Goal: Information Seeking & Learning: Learn about a topic

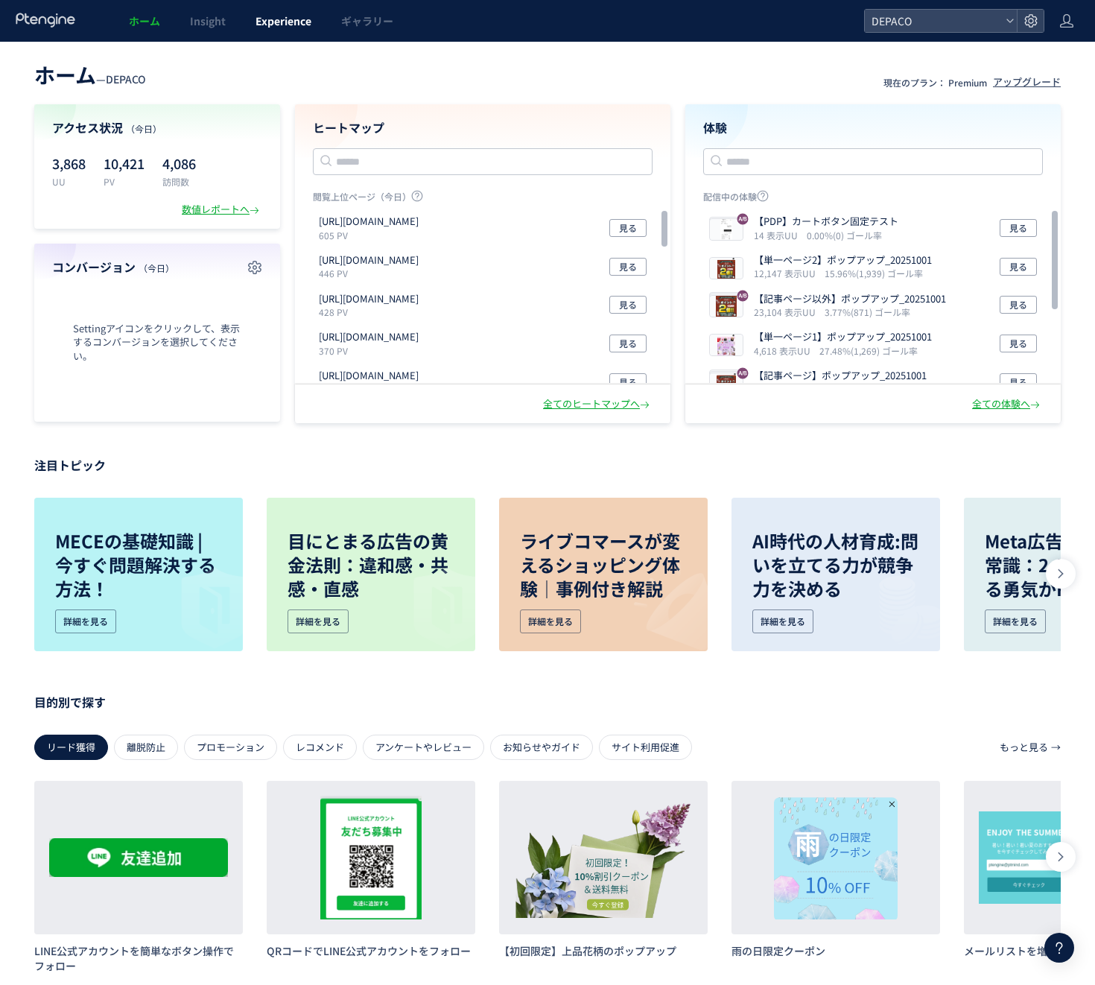
click at [285, 16] on span "Experience" at bounding box center [284, 20] width 56 height 15
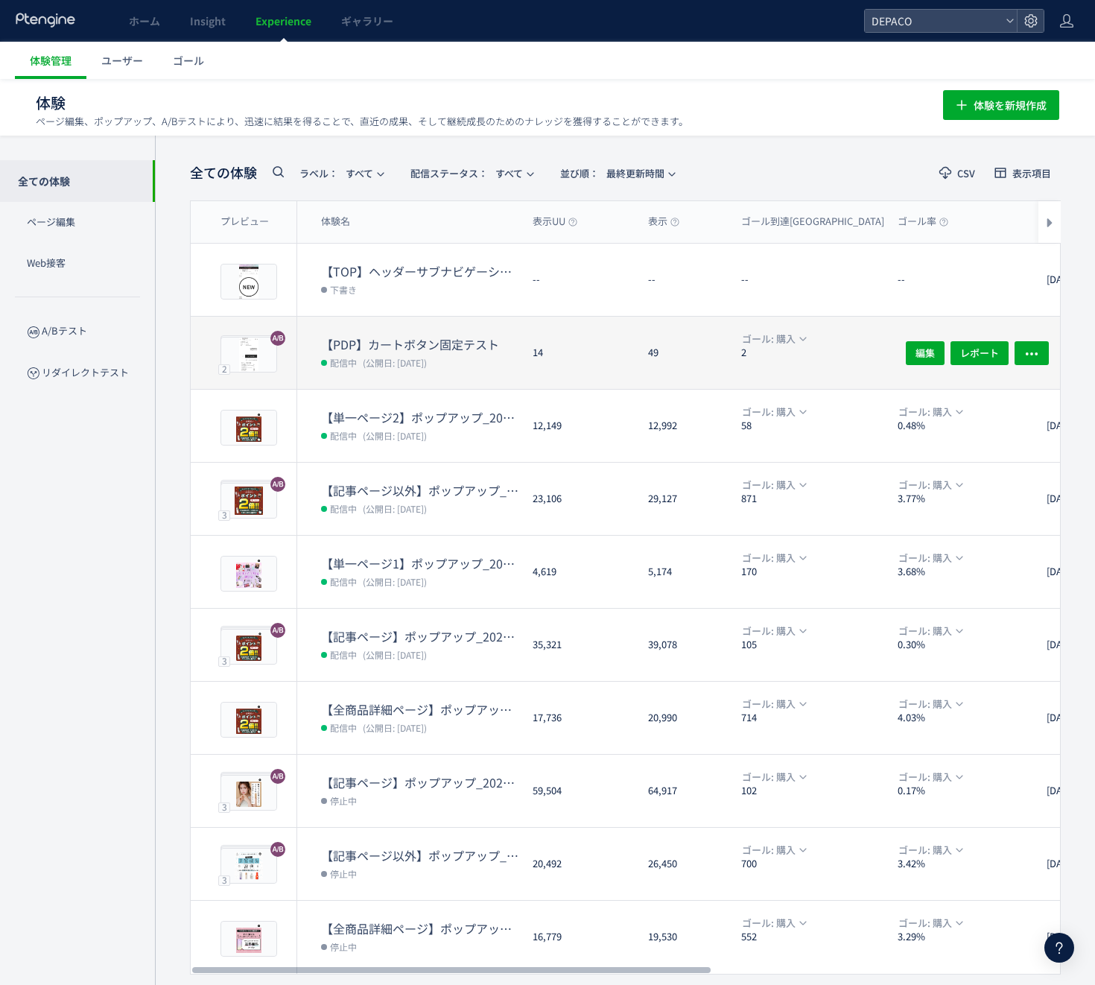
click at [488, 349] on dt "【PDP】カートボタン固定テスト" at bounding box center [421, 344] width 200 height 17
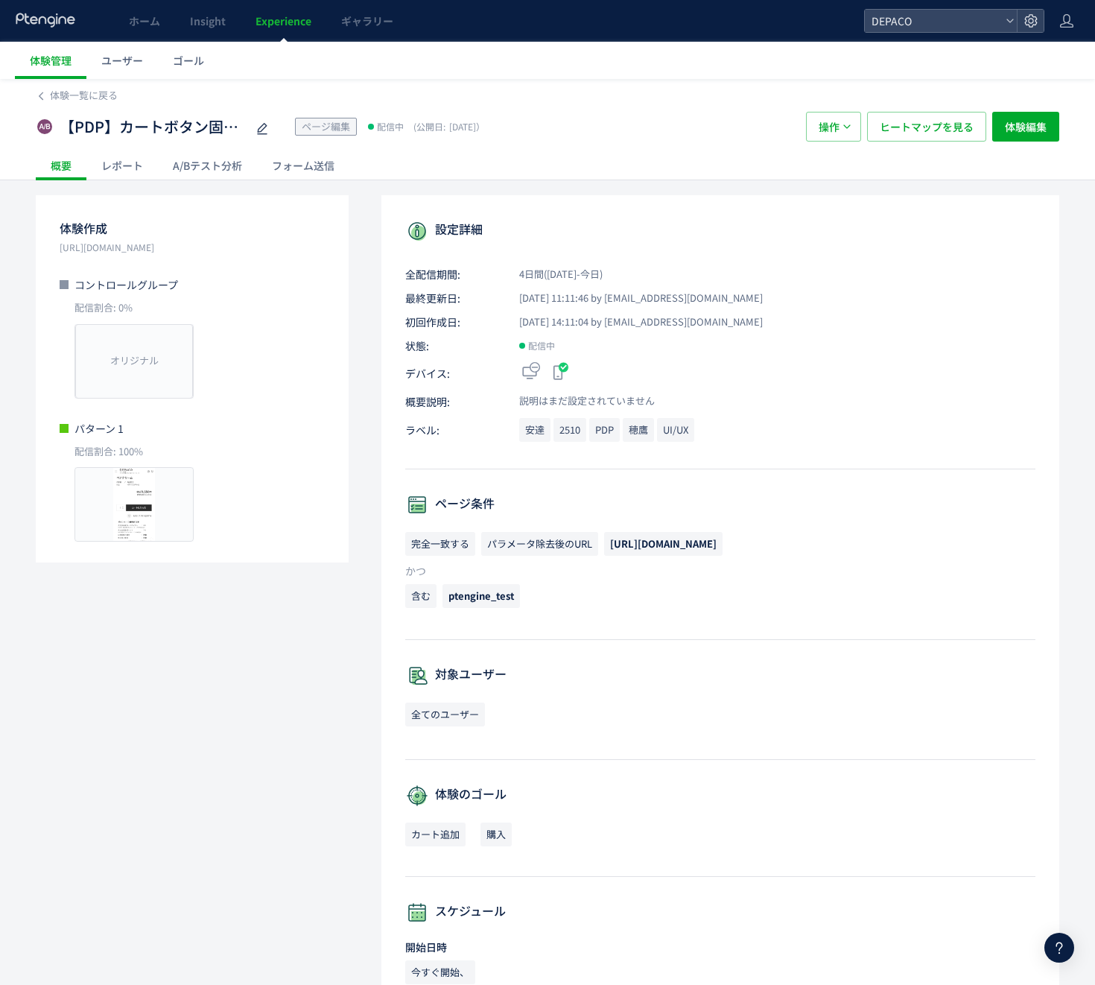
click at [216, 162] on div "A/Bテスト分析" at bounding box center [207, 165] width 99 height 30
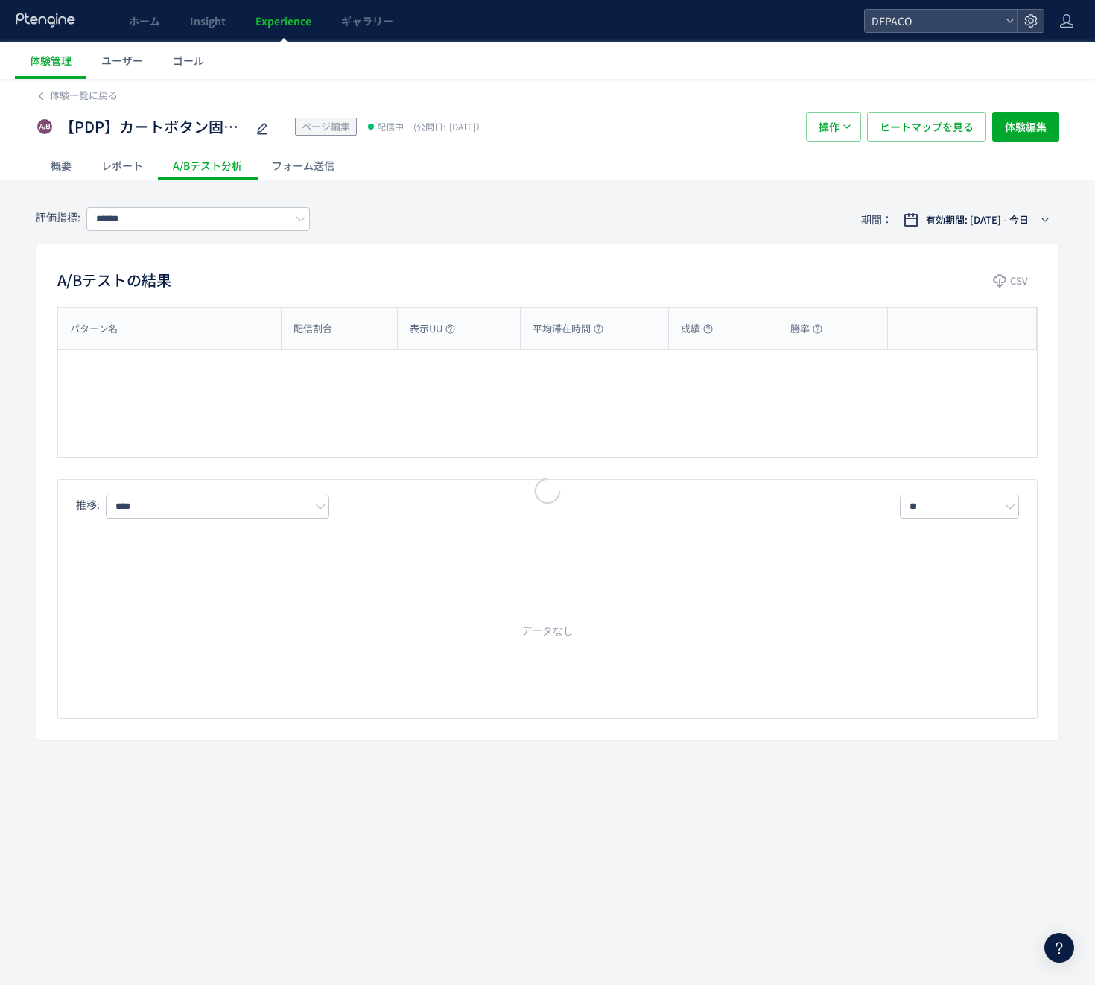
type input "*****"
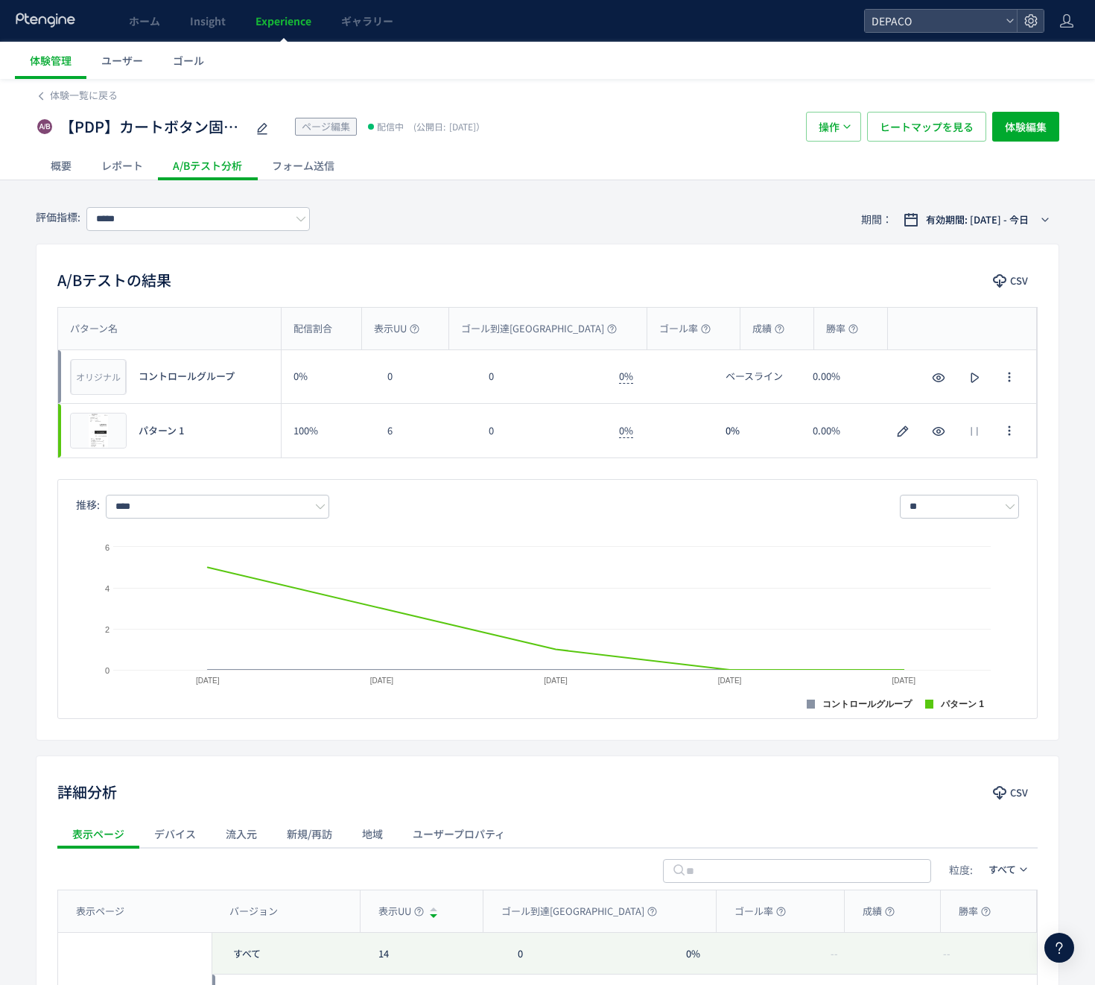
click at [66, 162] on div "概要" at bounding box center [61, 165] width 51 height 30
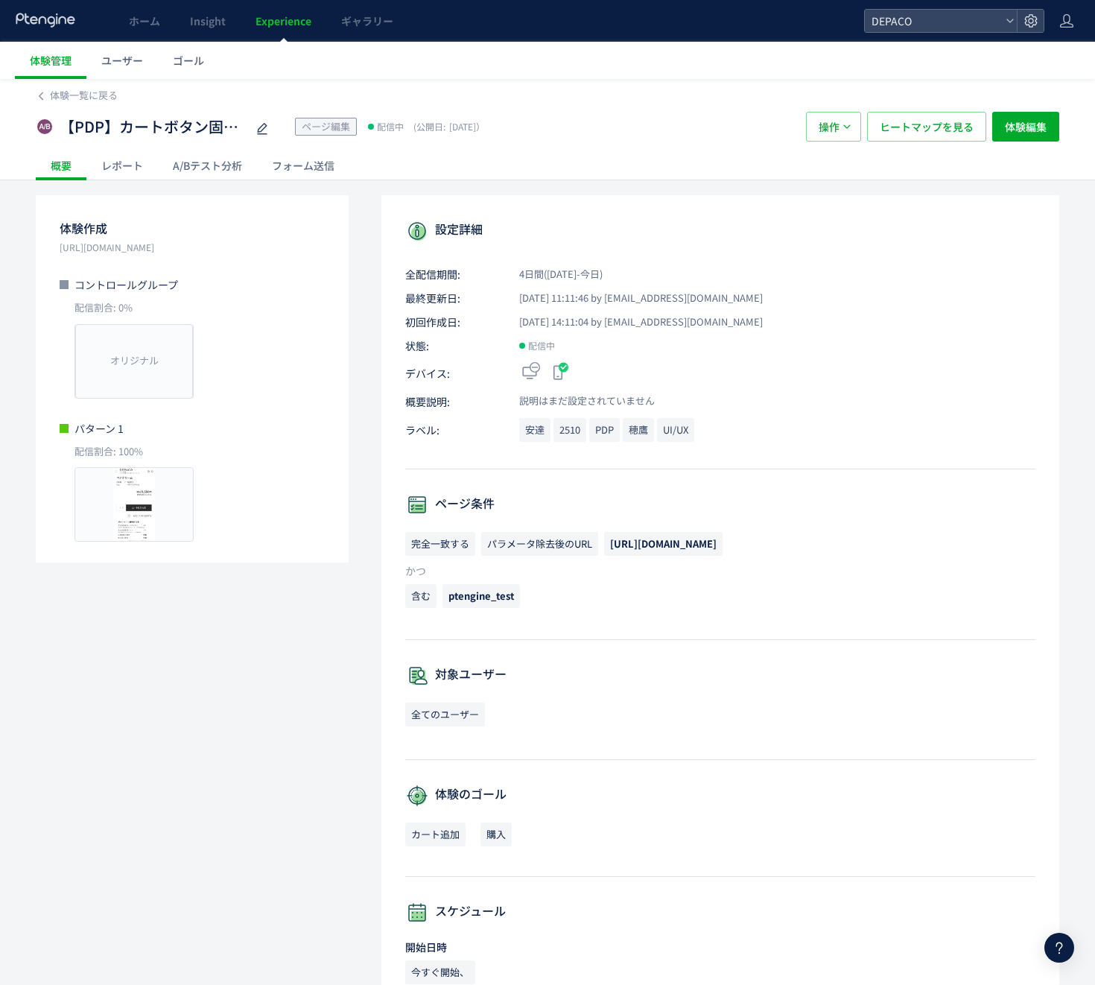
click at [303, 165] on div "フォーム送信" at bounding box center [303, 165] width 92 height 30
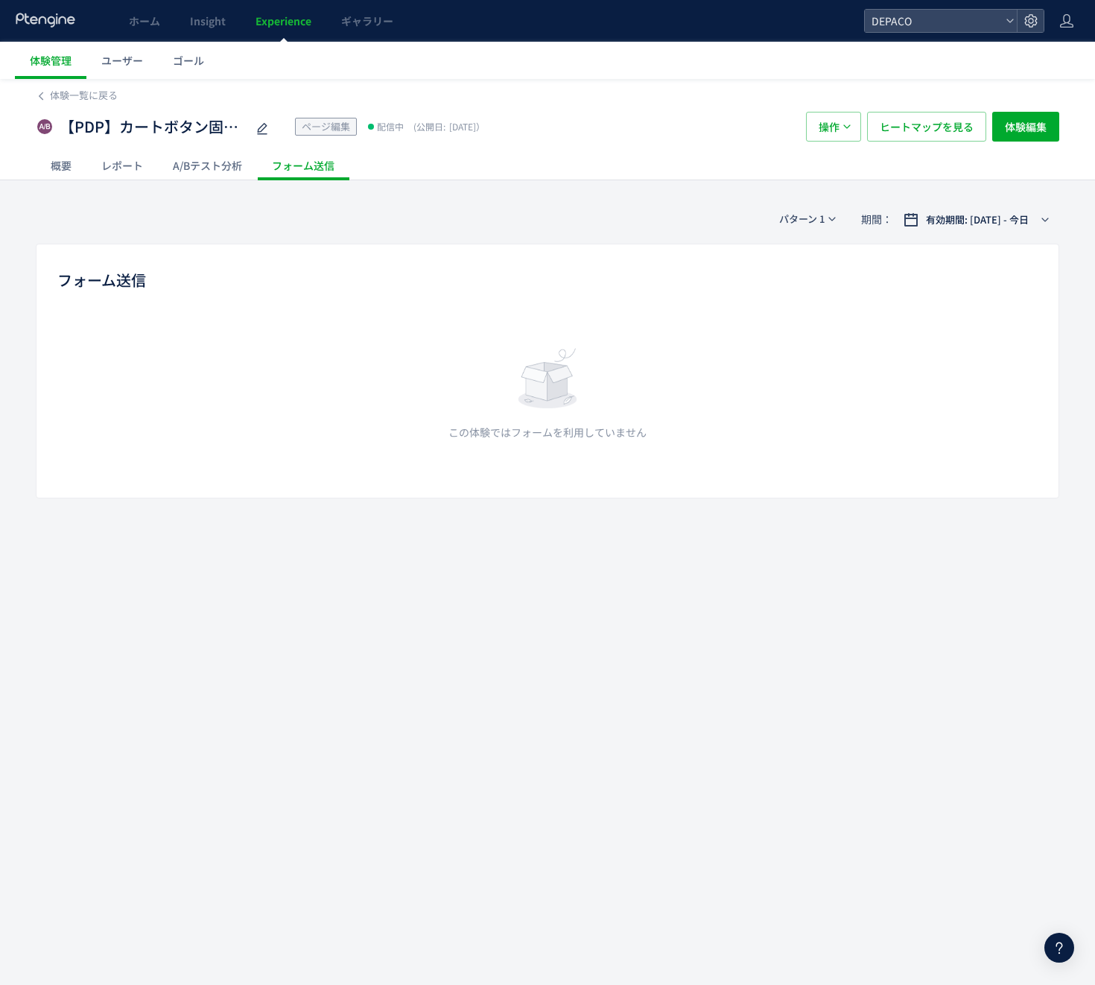
click at [244, 166] on div "A/Bテスト分析" at bounding box center [207, 165] width 99 height 30
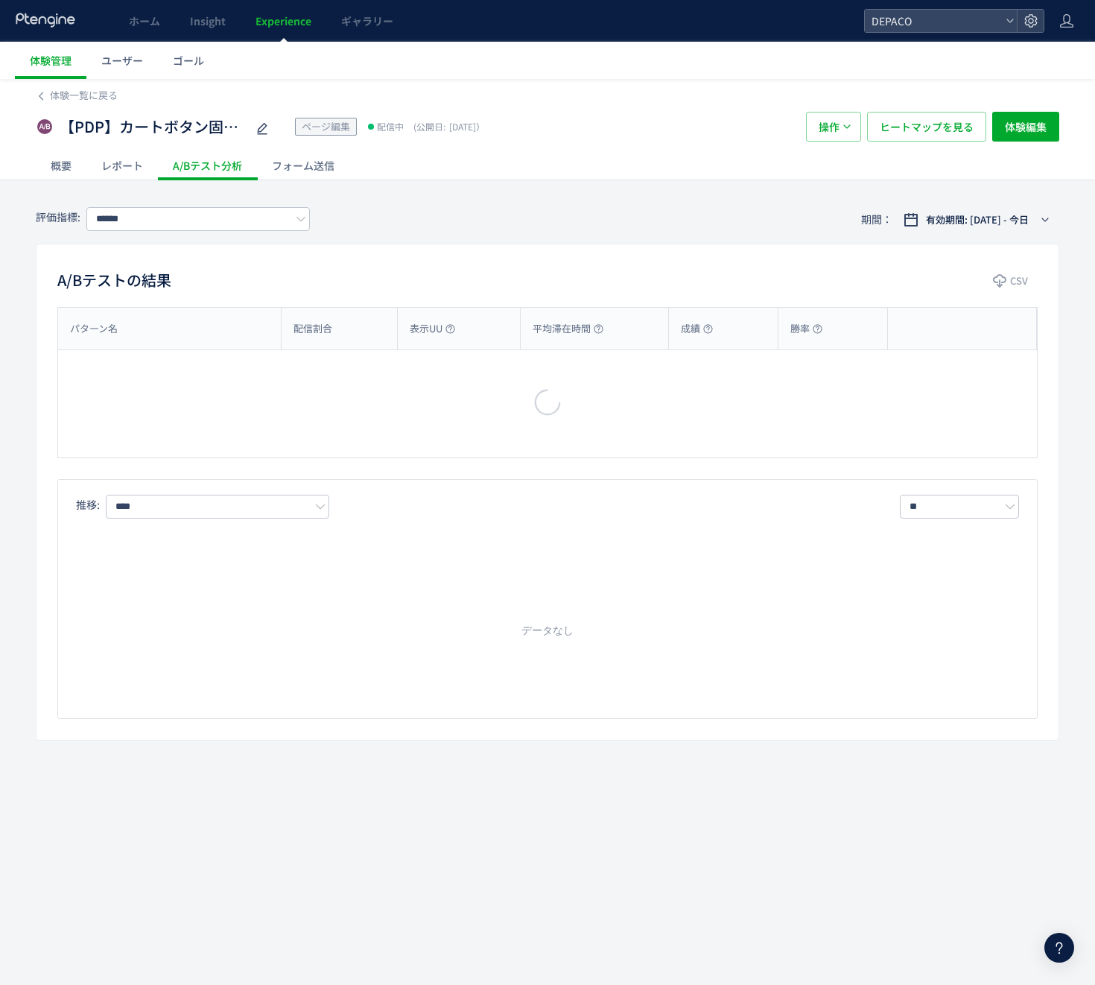
type input "*****"
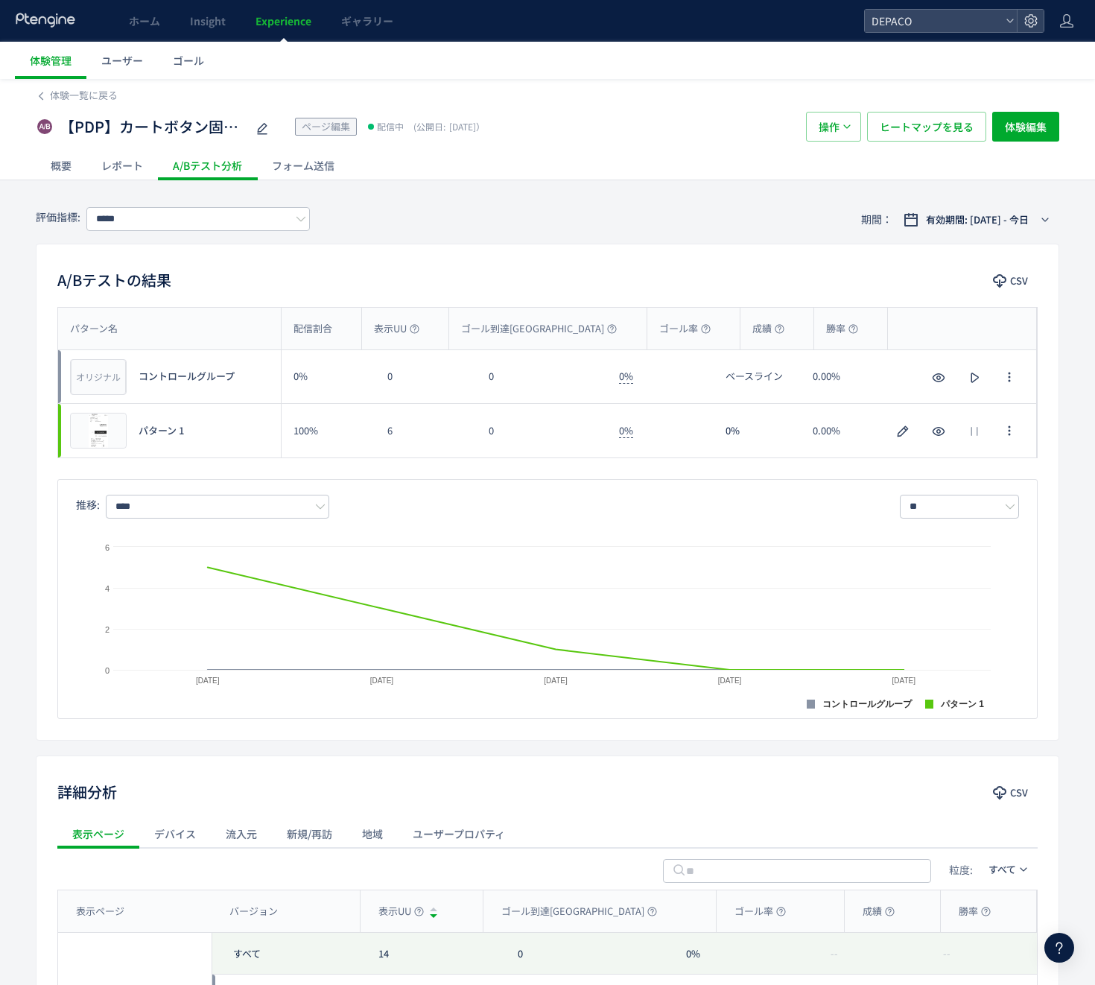
click at [131, 171] on div "レポート" at bounding box center [122, 165] width 72 height 30
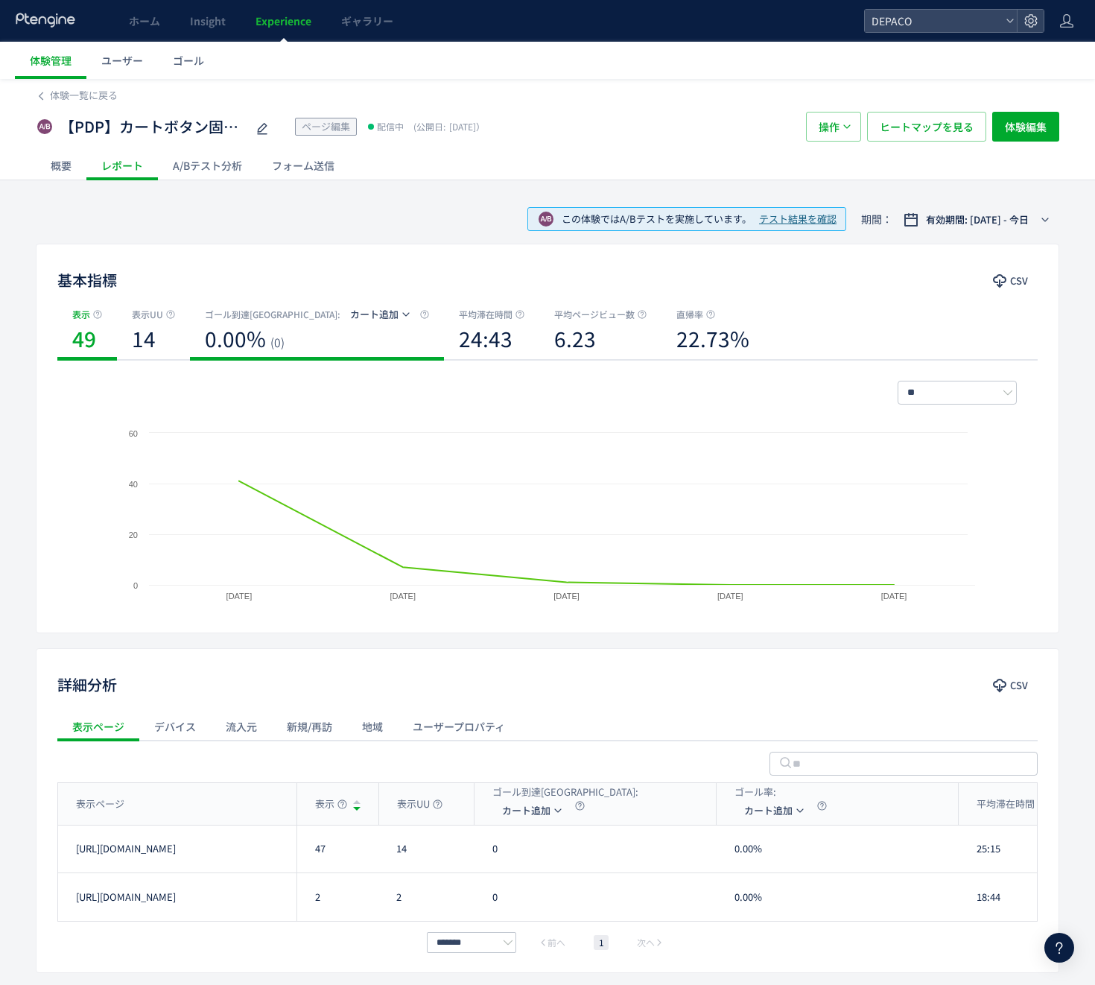
click at [350, 308] on span "カート追加" at bounding box center [374, 314] width 48 height 14
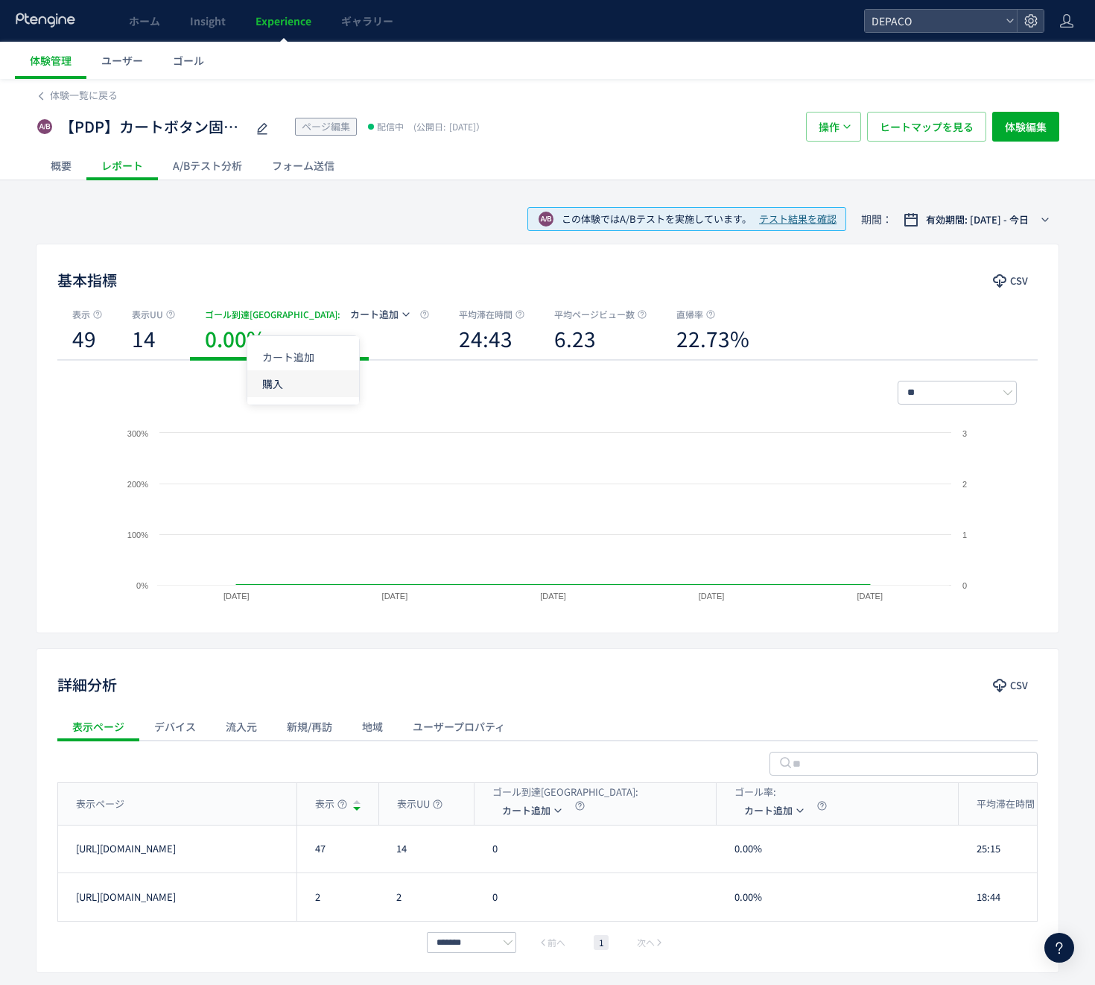
click at [321, 386] on li "購入" at bounding box center [303, 383] width 112 height 27
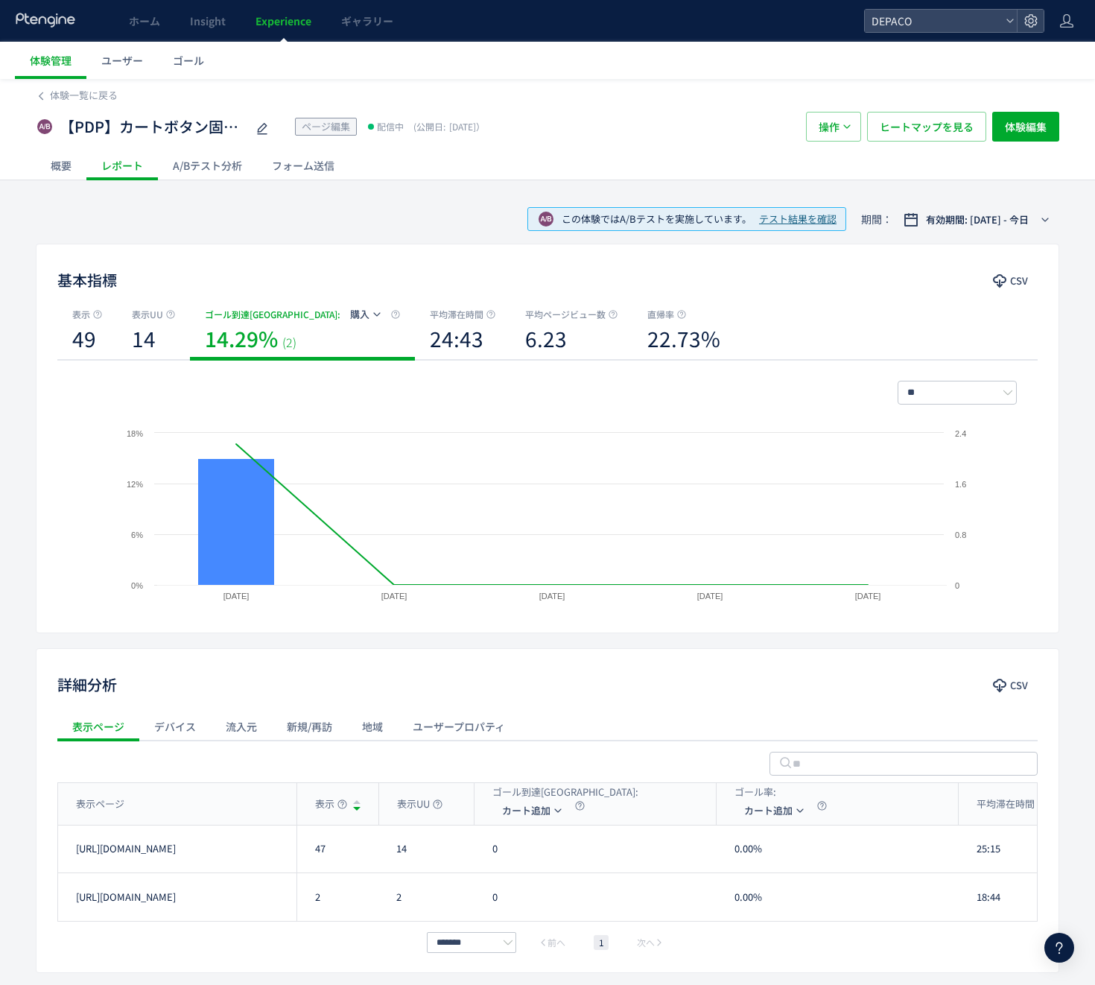
click at [372, 315] on icon "button" at bounding box center [376, 314] width 9 height 9
click at [303, 351] on div "14.29% (2)" at bounding box center [302, 342] width 195 height 41
click at [302, 299] on div "基本指標 CSV 表示 49 表示UU 14 ゴール到達UU : 購入 14.29% (2) 平均滞在時間 24:43 平均ページビュー数 6.23 直帰率 …" at bounding box center [548, 439] width 1024 height 390
click at [340, 320] on button "購入" at bounding box center [364, 314] width 48 height 24
click at [301, 358] on li "カート追加" at bounding box center [289, 356] width 112 height 27
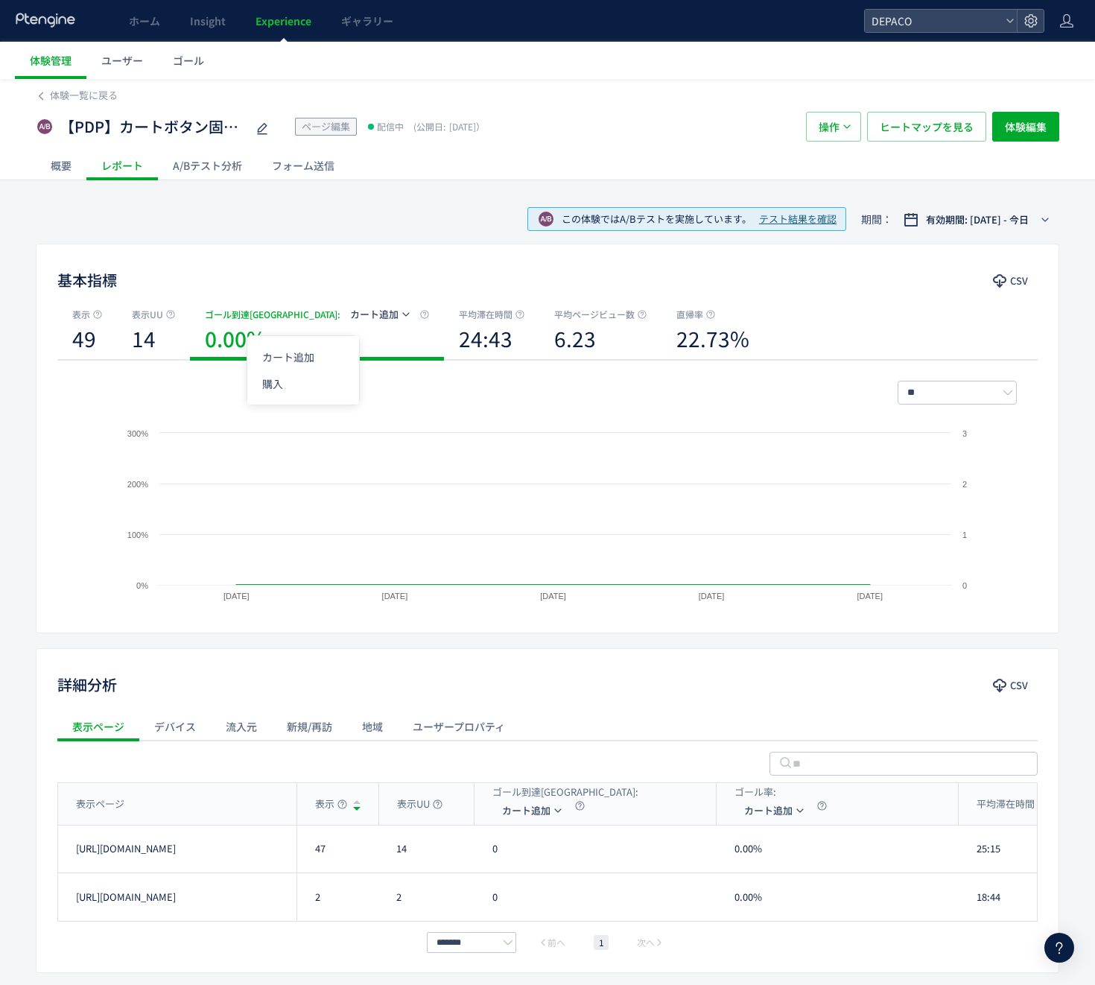
click at [350, 319] on span "カート追加" at bounding box center [374, 314] width 48 height 14
click at [320, 384] on li "購入" at bounding box center [303, 383] width 112 height 27
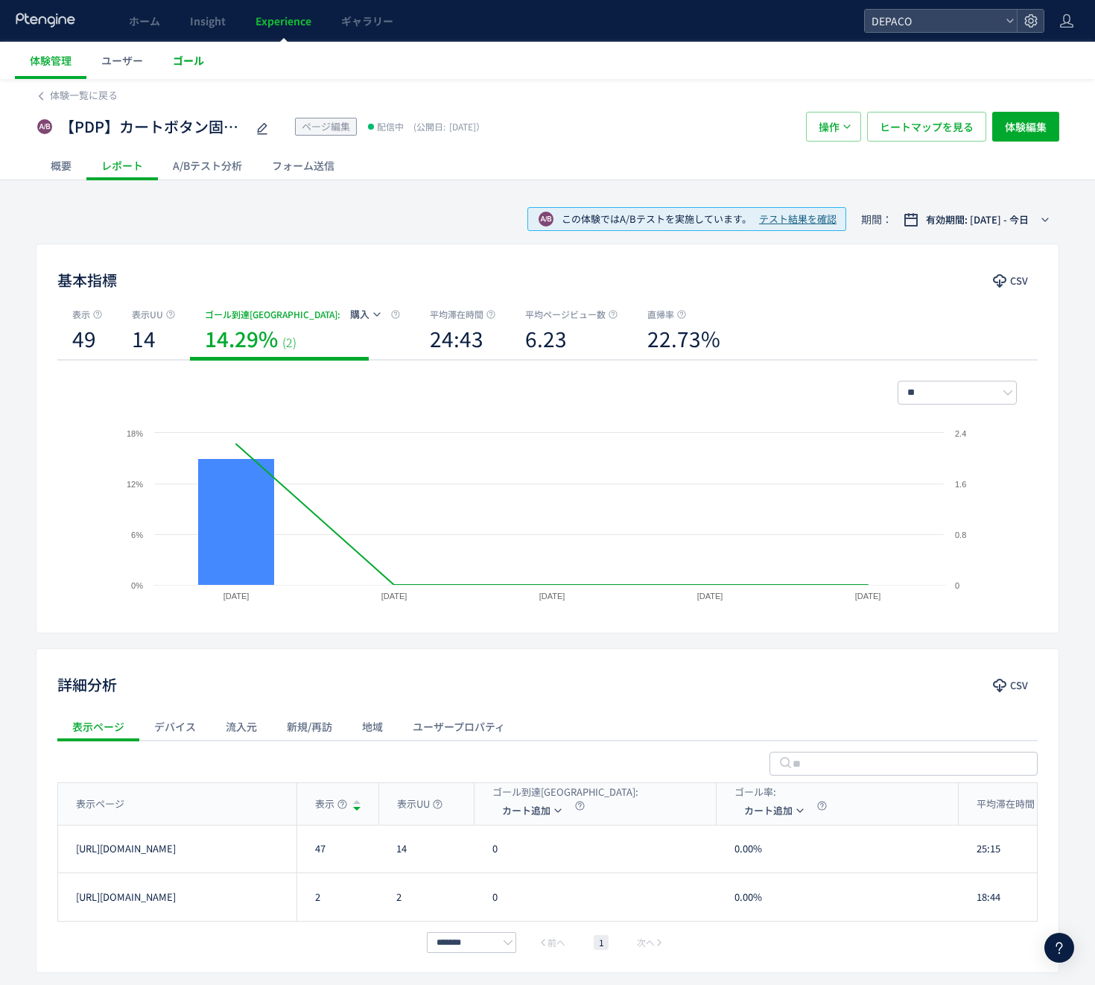
click at [185, 72] on link "ゴール" at bounding box center [188, 60] width 61 height 37
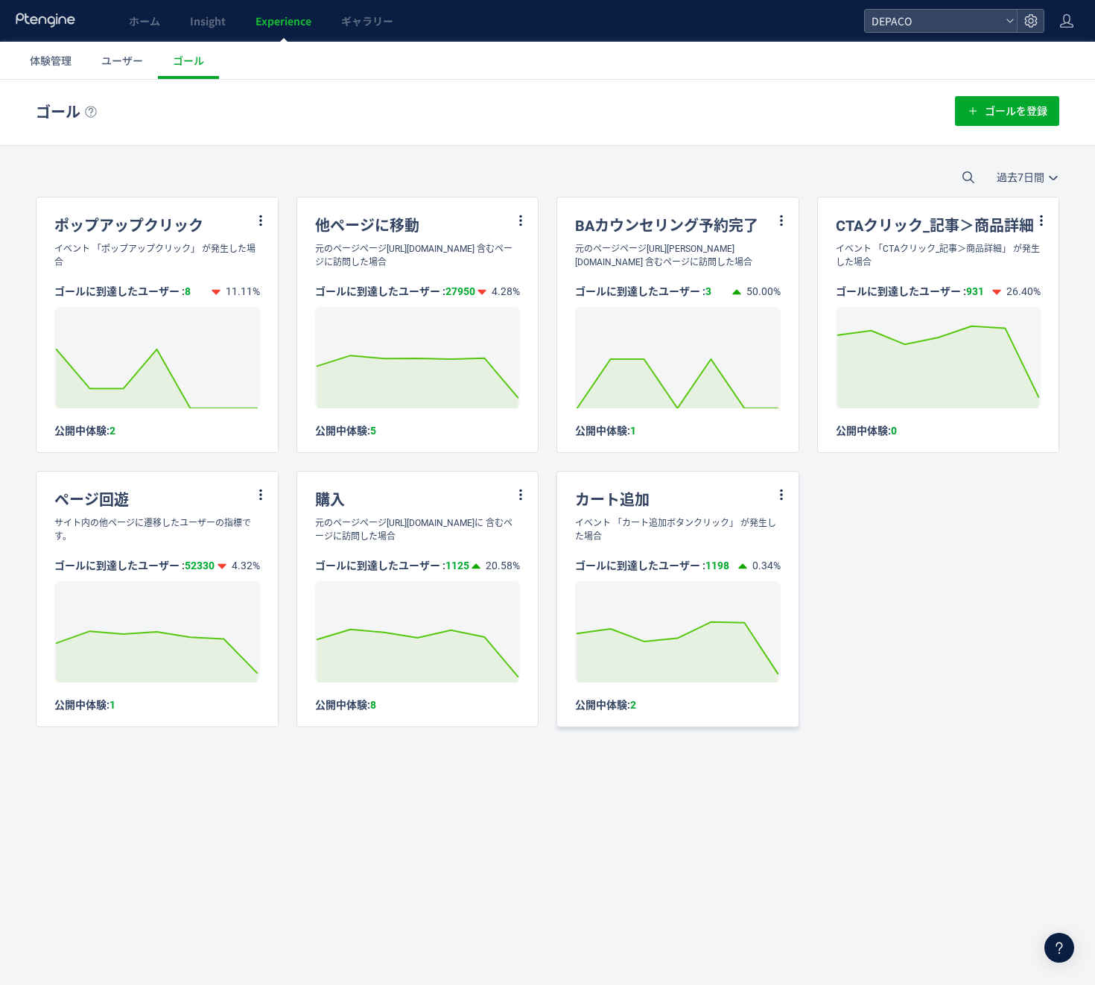
click at [730, 543] on div "イベント 「カート追加ボタンクリック」 が発生した場合" at bounding box center [677, 529] width 241 height 27
click at [716, 533] on div "イベント 「カート追加ボタンクリック」 が発生した場合" at bounding box center [677, 529] width 241 height 27
click at [714, 557] on div "ゴールに到達したユーザー : 1198 0.34% Created with Highcharts 7.2.2 公開中体験: 2" at bounding box center [677, 627] width 241 height 168
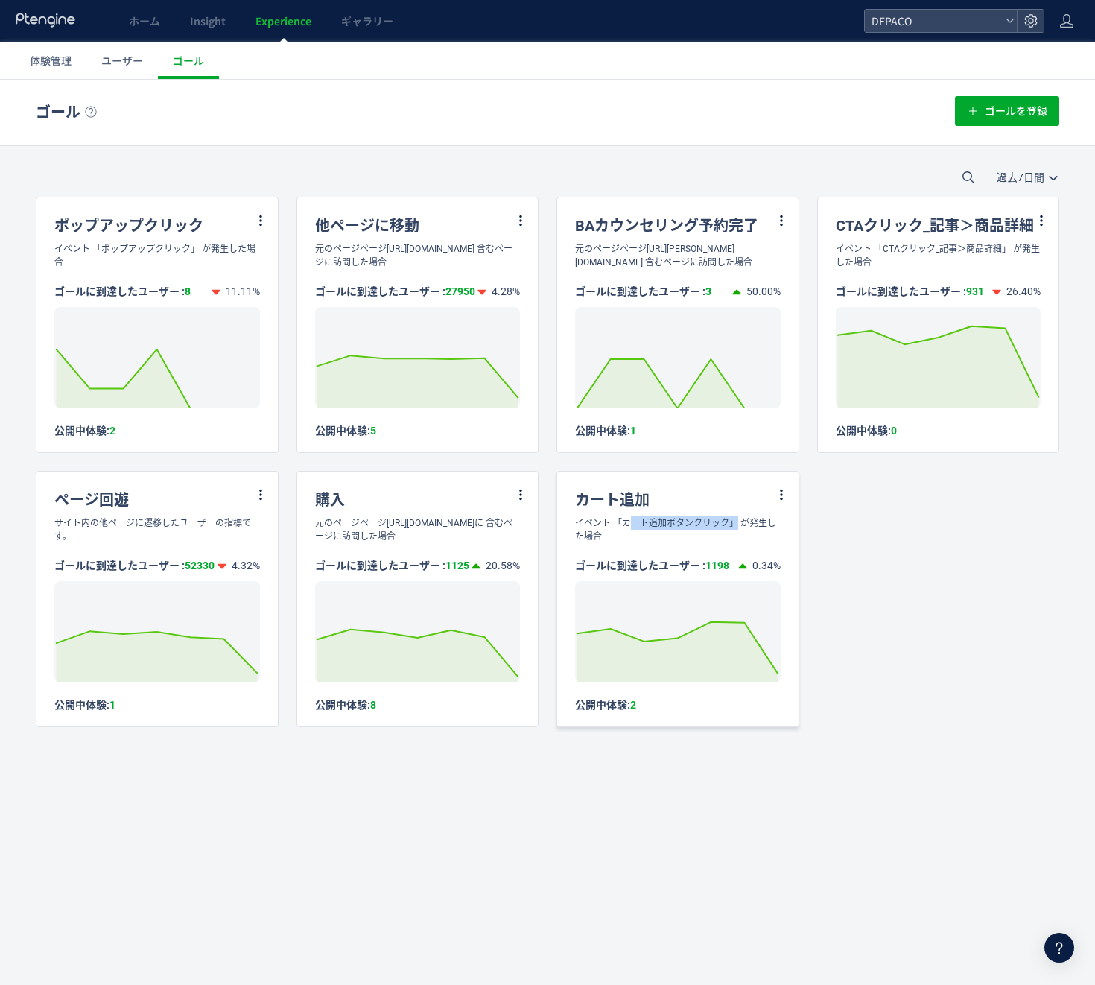
drag, startPoint x: 624, startPoint y: 537, endPoint x: 726, endPoint y: 539, distance: 102.1
click at [726, 539] on div "イベント 「カート追加ボタンクリック」 が発生した場合" at bounding box center [677, 529] width 241 height 27
copy div "カート追加ボタンクリック"
click at [208, 28] on link "Insight" at bounding box center [208, 21] width 66 height 42
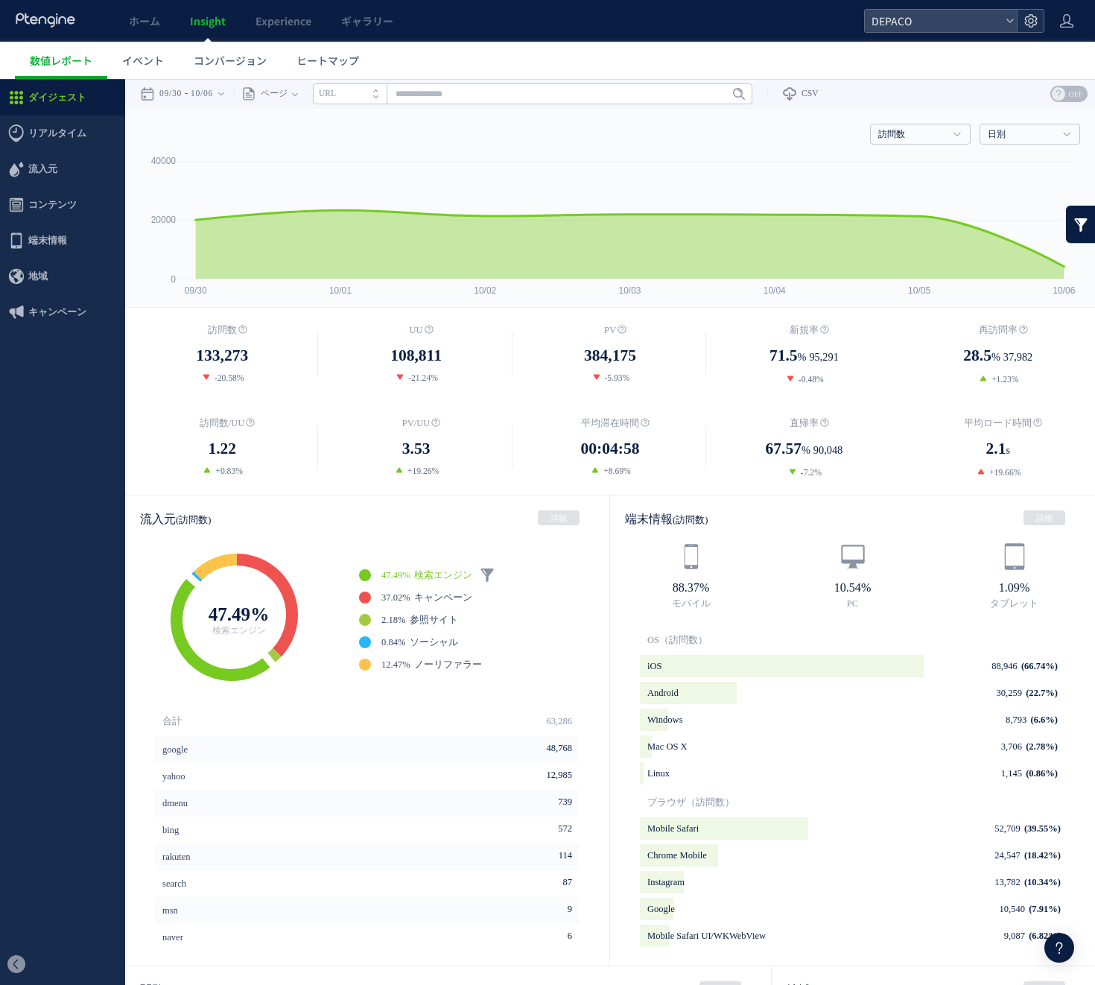
click at [1024, 16] on icon at bounding box center [1031, 20] width 15 height 15
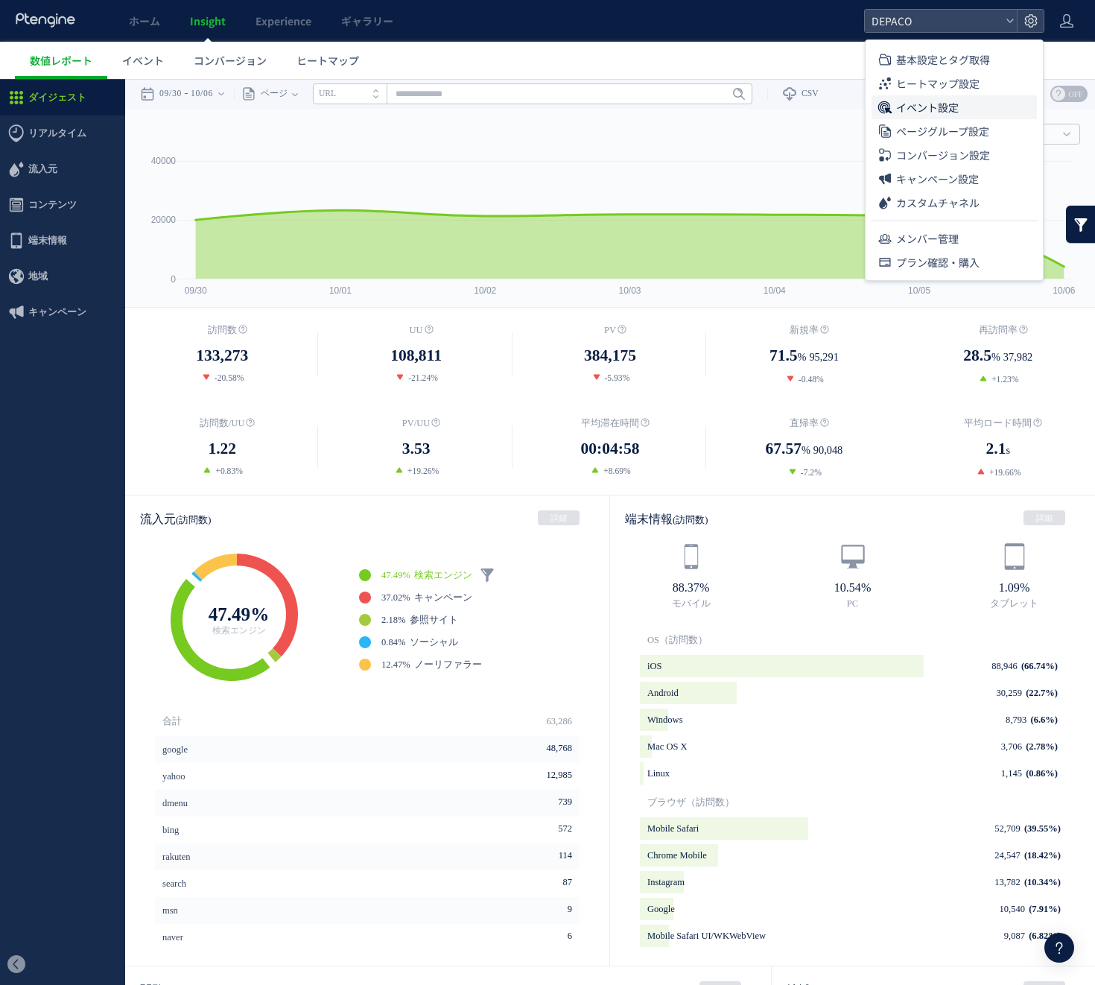
click at [957, 102] on span "イベント設定" at bounding box center [927, 107] width 63 height 24
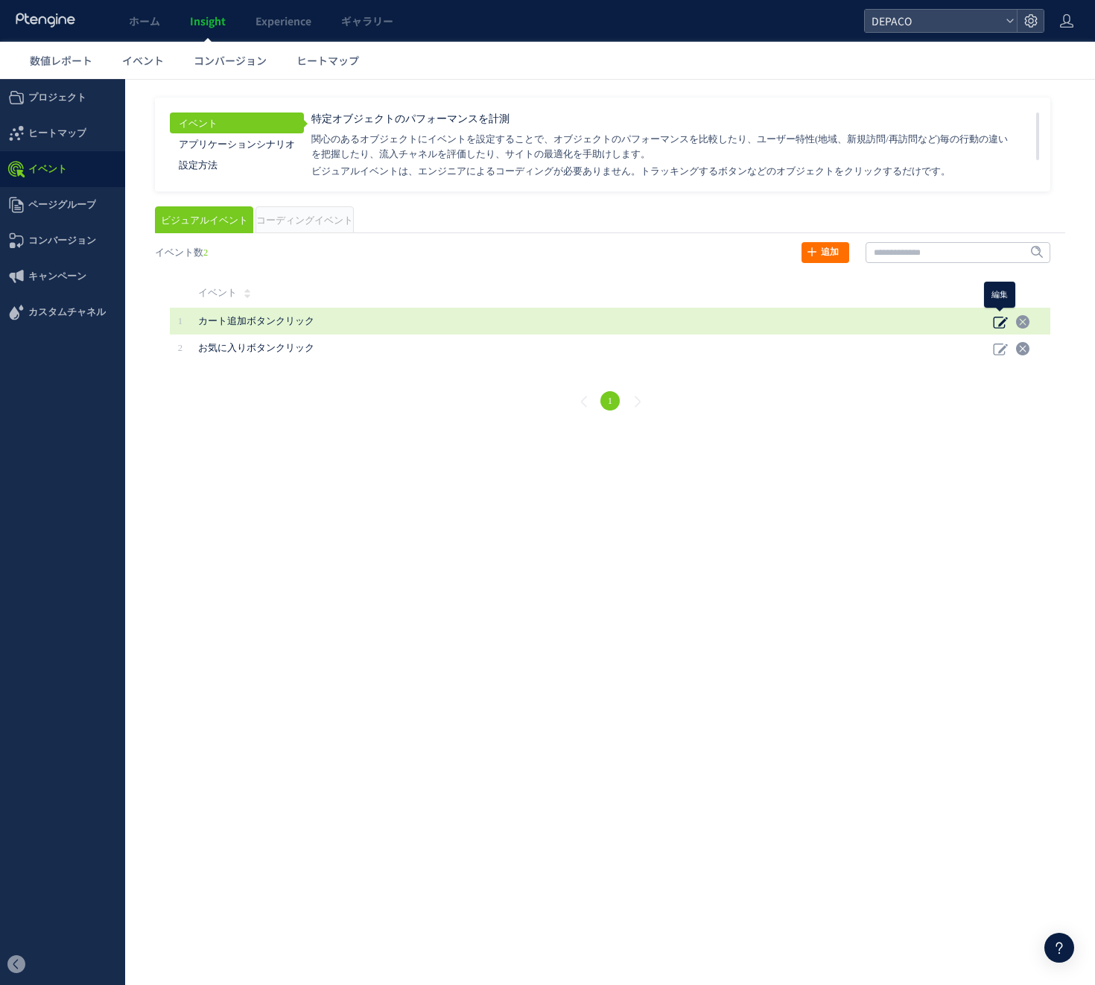
click at [993, 325] on icon at bounding box center [1000, 321] width 15 height 15
